Goal: Transaction & Acquisition: Purchase product/service

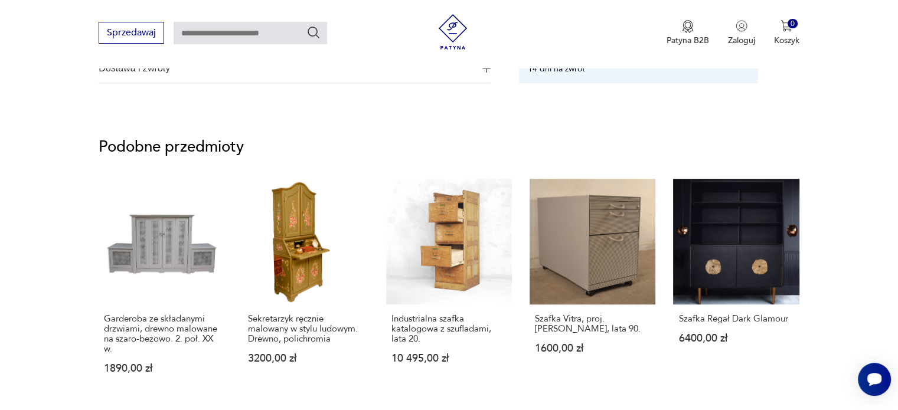
scroll to position [824, 0]
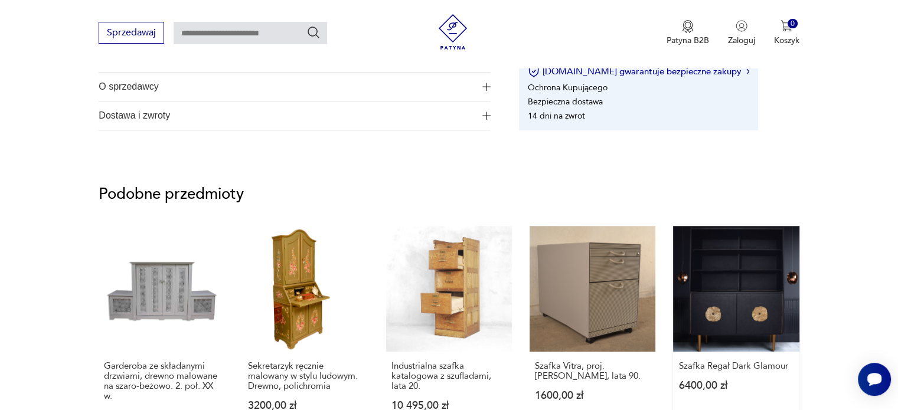
click at [717, 298] on link "Szafka Regał Dark Glamour 6400,00 zł" at bounding box center [736, 335] width 126 height 218
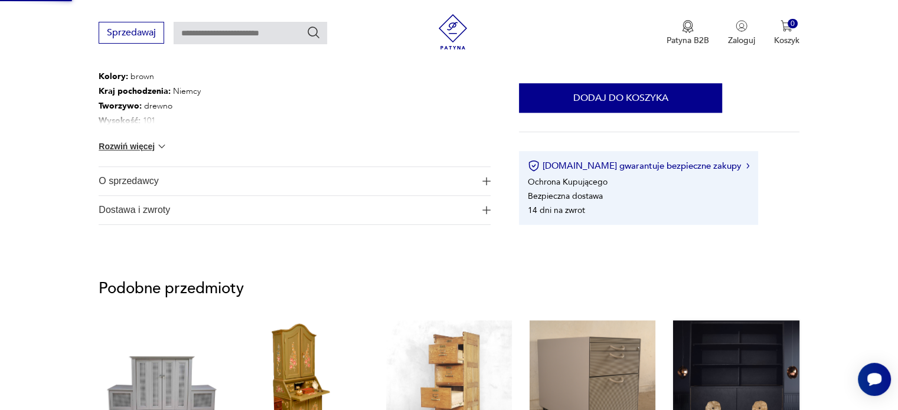
scroll to position [284, 0]
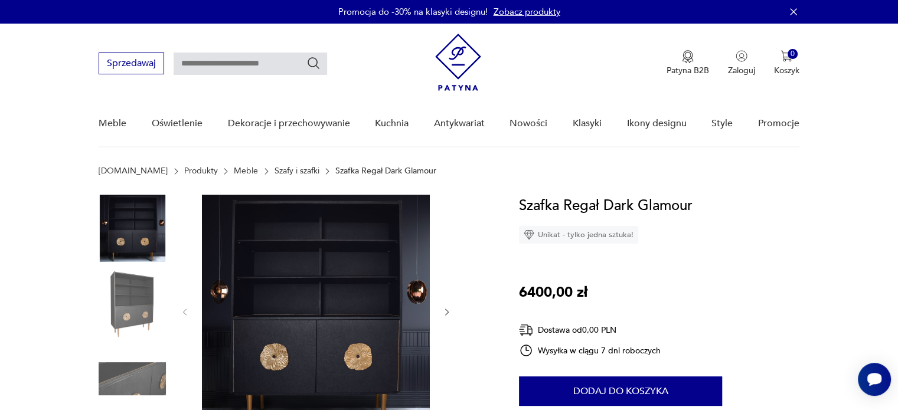
click at [446, 308] on icon "button" at bounding box center [447, 313] width 10 height 10
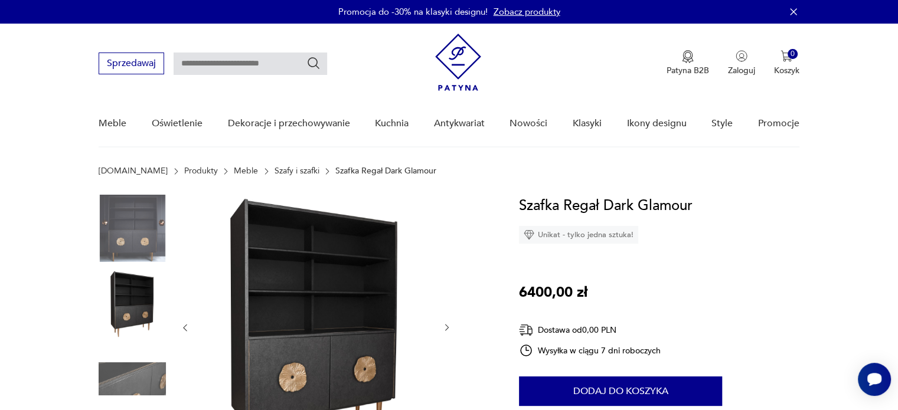
click at [446, 308] on div at bounding box center [316, 328] width 272 height 266
click at [190, 323] on div at bounding box center [316, 328] width 272 height 266
click at [182, 324] on icon "button" at bounding box center [185, 328] width 10 height 10
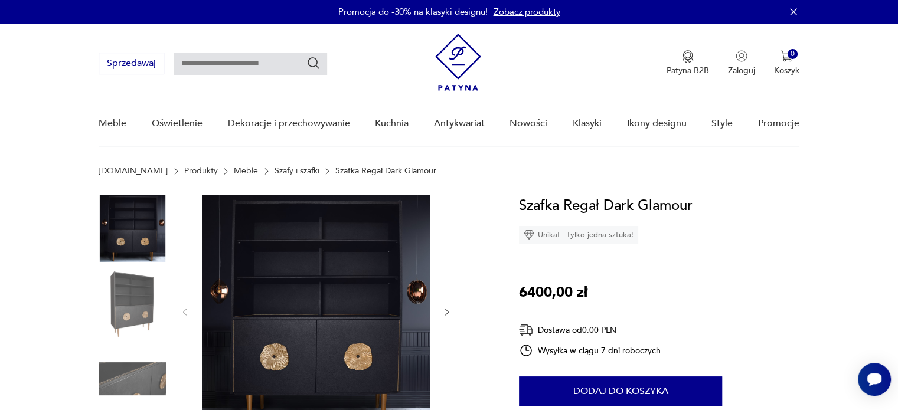
click at [446, 310] on icon "button" at bounding box center [447, 312] width 4 height 7
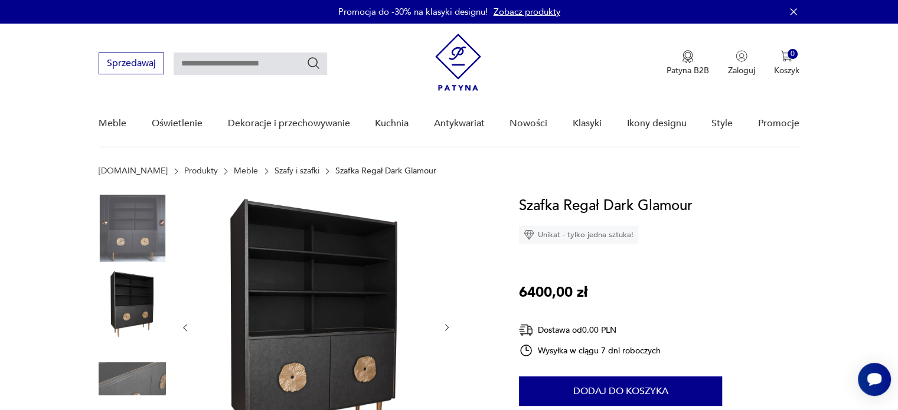
click at [446, 310] on div at bounding box center [316, 328] width 272 height 266
click at [449, 329] on icon "button" at bounding box center [447, 328] width 10 height 10
click at [449, 329] on div at bounding box center [316, 328] width 272 height 266
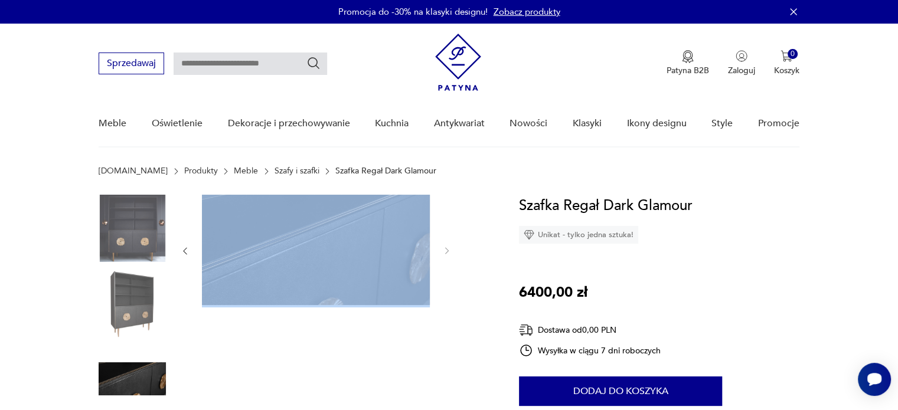
click at [449, 329] on div at bounding box center [316, 342] width 272 height 295
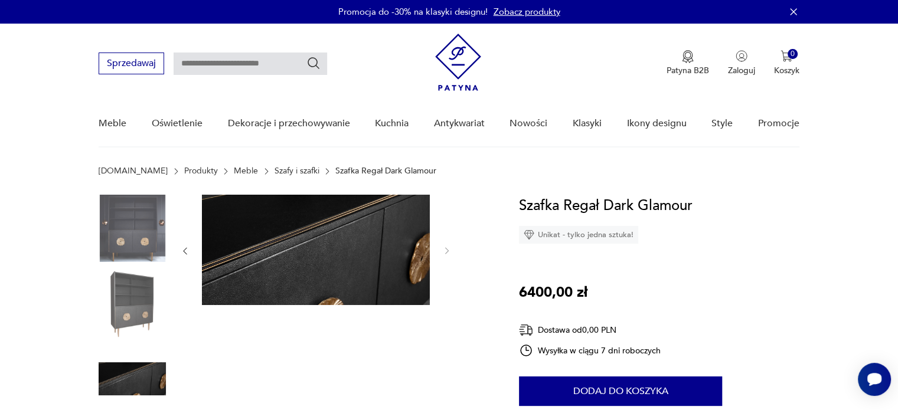
click at [446, 257] on div at bounding box center [316, 251] width 272 height 113
click at [183, 249] on icon "button" at bounding box center [185, 251] width 10 height 10
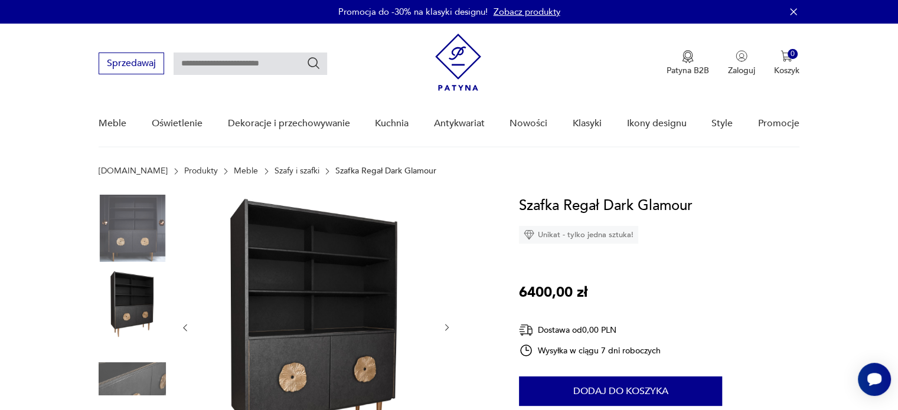
click at [183, 249] on div at bounding box center [316, 328] width 272 height 266
click at [185, 322] on button "button" at bounding box center [185, 328] width 10 height 12
